Goal: Information Seeking & Learning: Learn about a topic

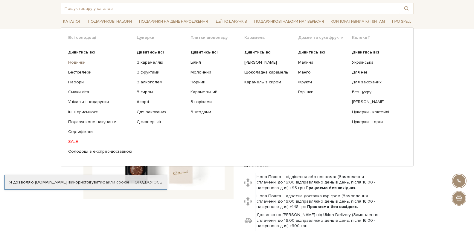
click at [82, 64] on link "Новинки" at bounding box center [100, 62] width 64 height 5
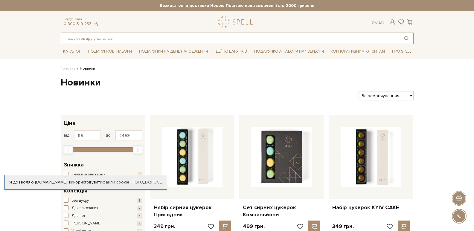
click at [152, 40] on input "text" at bounding box center [230, 38] width 339 height 11
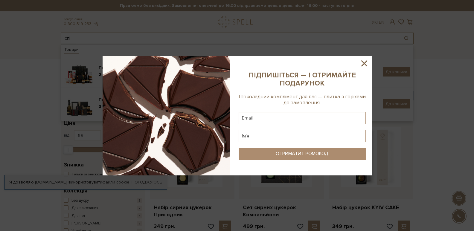
type input "спі"
click at [362, 63] on icon at bounding box center [364, 63] width 10 height 10
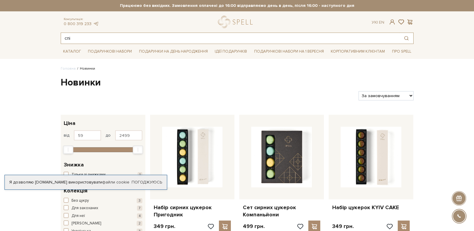
drag, startPoint x: 74, startPoint y: 42, endPoint x: 54, endPoint y: 41, distance: 19.8
click at [54, 41] on header "Безкоштовна доставка Новою Поштою при замовленні від 2000 гривень Працюємо без …" at bounding box center [237, 22] width 474 height 44
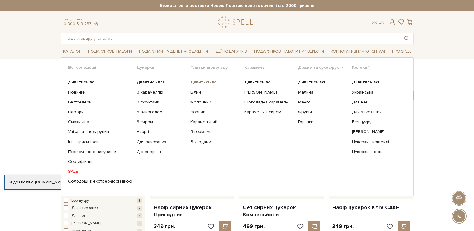
click at [196, 81] on b "Дивитись всі" at bounding box center [204, 82] width 27 height 5
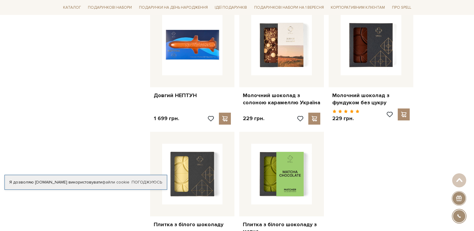
scroll to position [748, 0]
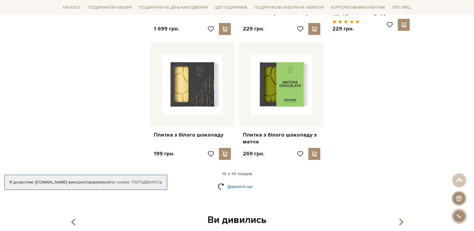
click at [233, 182] on link "Дивитися ще" at bounding box center [237, 187] width 39 height 10
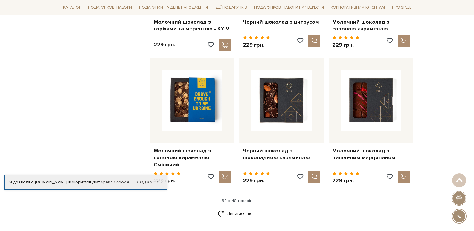
scroll to position [1466, 0]
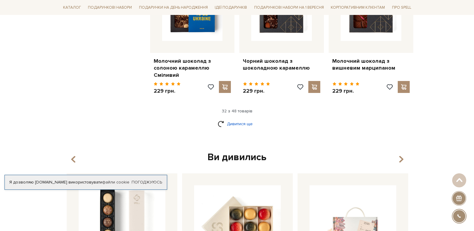
click at [237, 119] on link "Дивитися ще" at bounding box center [237, 124] width 39 height 10
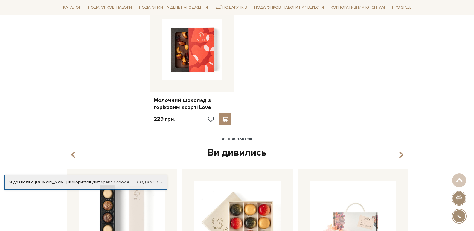
scroll to position [2334, 0]
